Goal: Find specific page/section: Find specific page/section

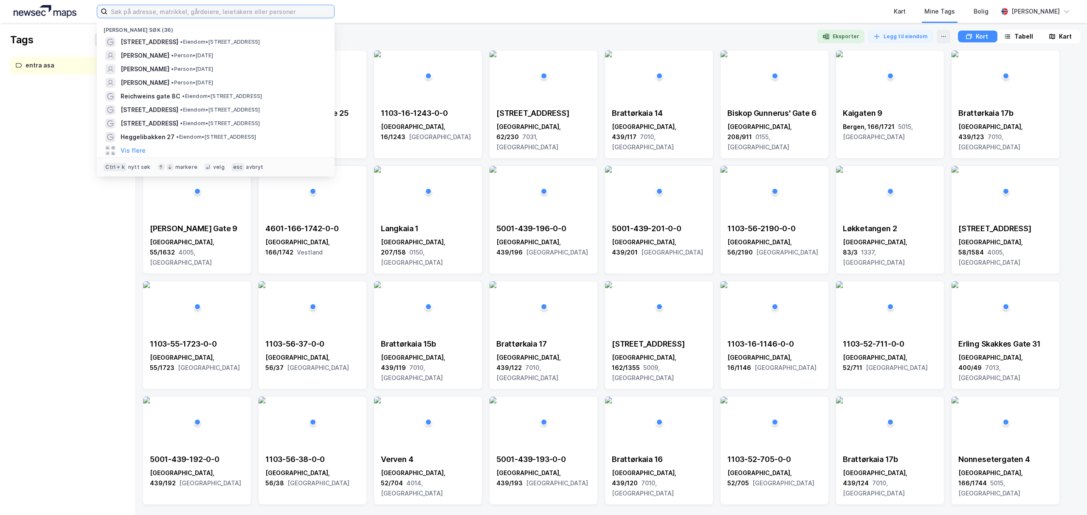
drag, startPoint x: 208, startPoint y: 12, endPoint x: 209, endPoint y: 7, distance: 5.7
click at [209, 11] on input at bounding box center [220, 11] width 227 height 13
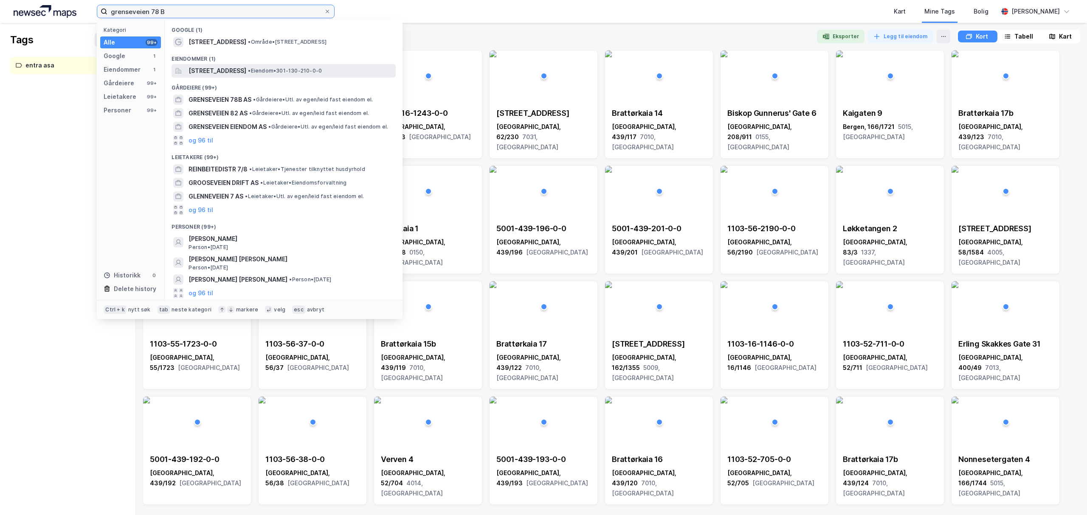
type input "grenseveien 78 B"
click at [223, 70] on span "Grenseveien 78B, 0663, OSLO, OSLO" at bounding box center [217, 71] width 58 height 10
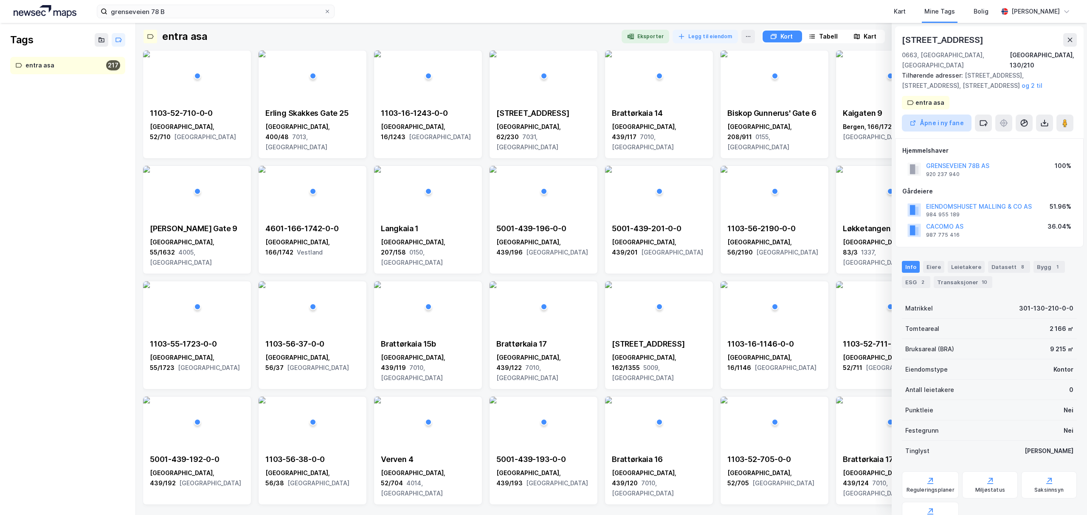
click at [945, 115] on button "Åpne i ny fane" at bounding box center [937, 123] width 70 height 17
